Goal: Information Seeking & Learning: Learn about a topic

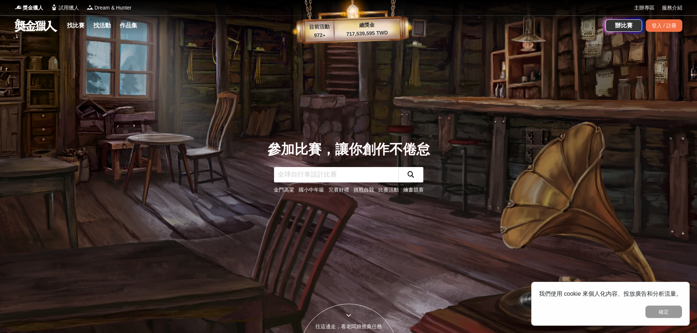
click at [340, 173] on input "text" at bounding box center [336, 174] width 124 height 15
type input "g"
type input "攝影"
click button "submit" at bounding box center [410, 174] width 25 height 15
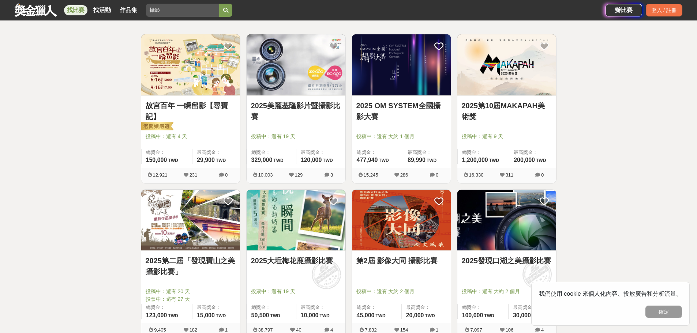
scroll to position [146, 0]
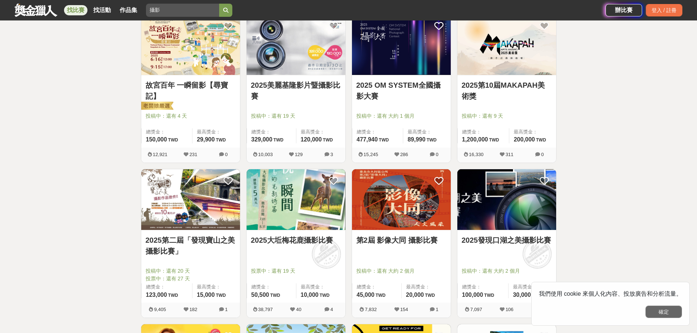
click at [654, 310] on button "確定" at bounding box center [663, 312] width 37 height 12
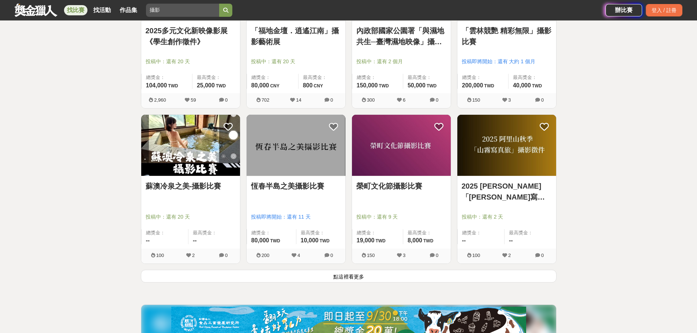
scroll to position [841, 0]
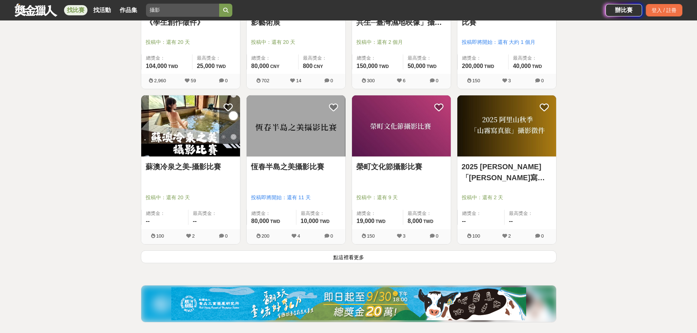
click at [295, 169] on link "恆春半島之美攝影比賽" at bounding box center [296, 166] width 90 height 11
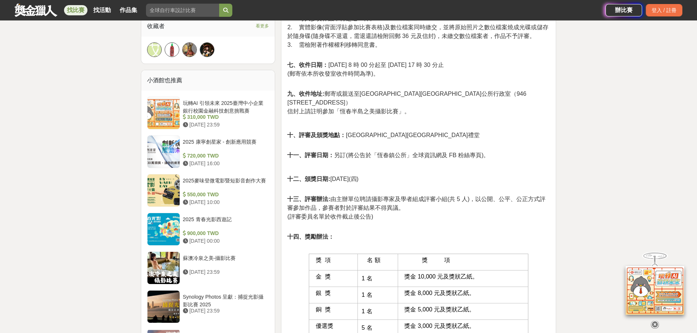
scroll to position [366, 0]
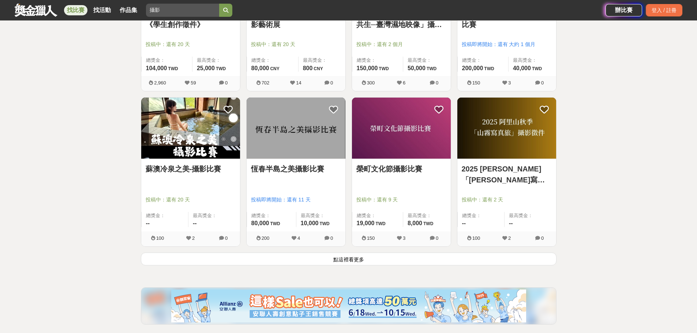
scroll to position [841, 0]
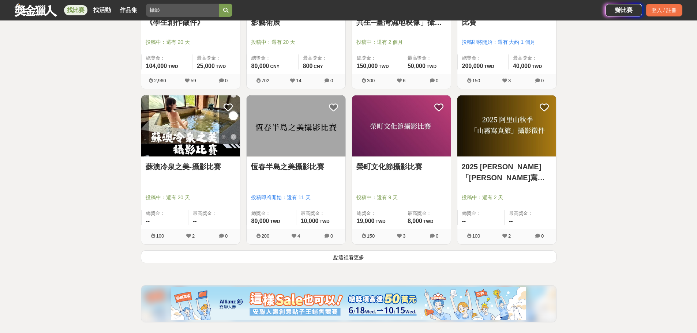
click at [379, 258] on button "點這裡看更多" at bounding box center [348, 257] width 415 height 13
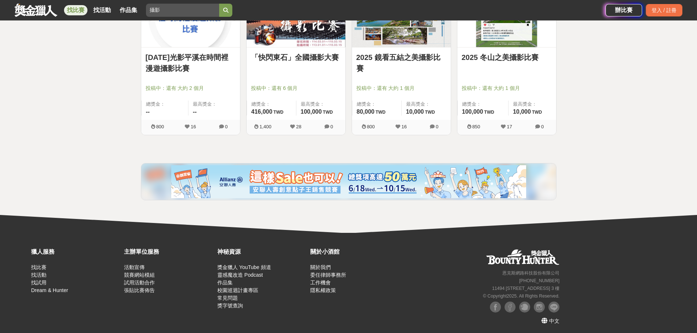
scroll to position [1885, 0]
